Goal: Task Accomplishment & Management: Manage account settings

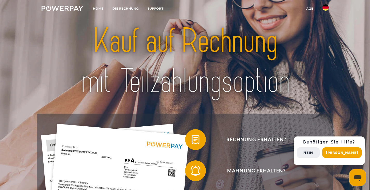
click at [316, 150] on button "Nein" at bounding box center [307, 152] width 23 height 10
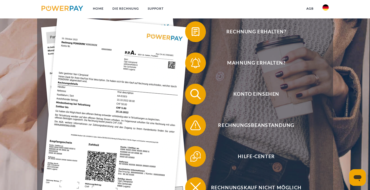
scroll to position [108, 0]
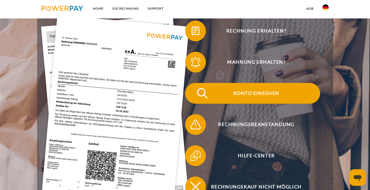
click at [260, 91] on span "Konto einsehen" at bounding box center [255, 93] width 127 height 21
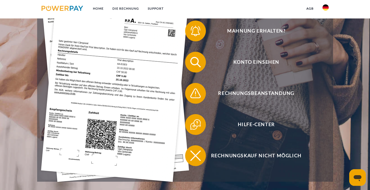
scroll to position [139, 0]
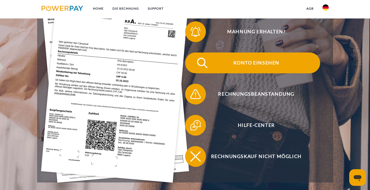
click at [271, 62] on span "Konto einsehen" at bounding box center [255, 62] width 127 height 21
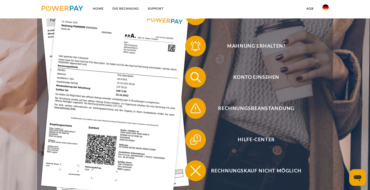
scroll to position [122, 0]
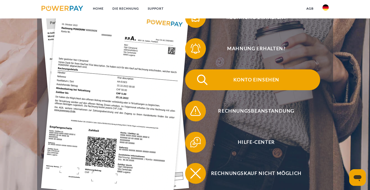
click at [267, 77] on span "Konto einsehen" at bounding box center [255, 79] width 127 height 21
